Goal: Answer question/provide support

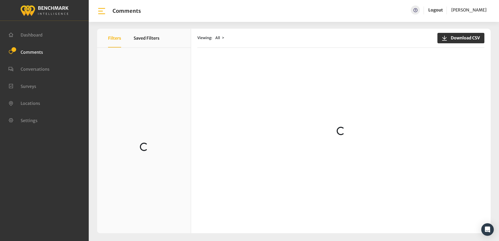
scroll to position [78, 0]
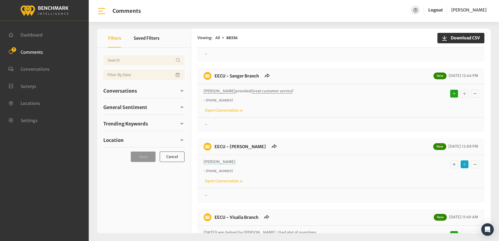
scroll to position [157, 0]
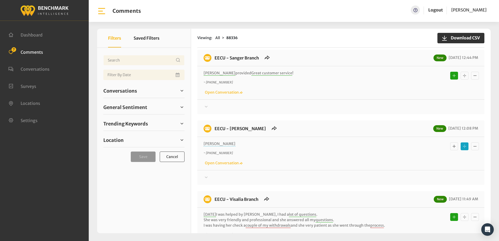
click at [206, 178] on icon at bounding box center [206, 177] width 3 height 2
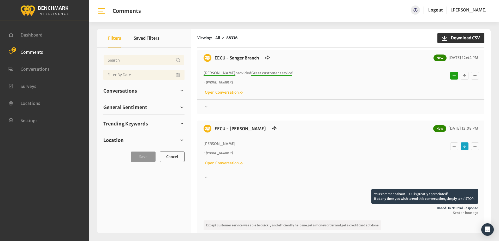
click at [453, 147] on icon "Basic example" at bounding box center [454, 146] width 5 height 6
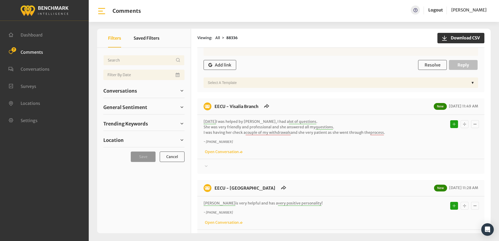
scroll to position [470, 0]
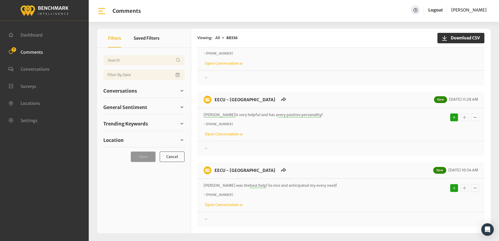
click at [288, 84] on div "EECU - Visalia Branch New [DATE] 11:49 AM [DATE] I was helped by [PERSON_NAME],…" at bounding box center [340, 47] width 287 height 75
